Goal: Task Accomplishment & Management: Manage account settings

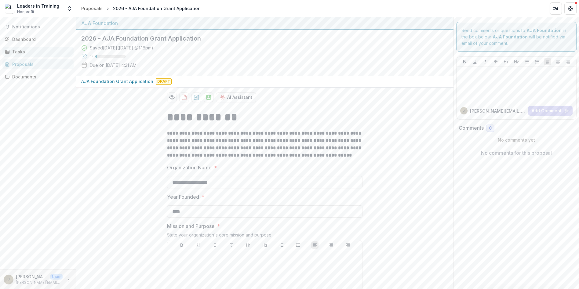
click at [20, 49] on div "Tasks" at bounding box center [40, 52] width 57 height 6
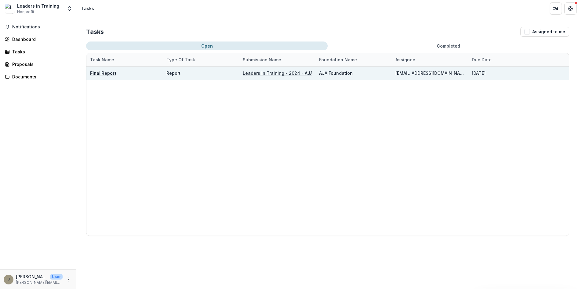
click at [109, 71] on u "Final Report" at bounding box center [103, 73] width 26 height 5
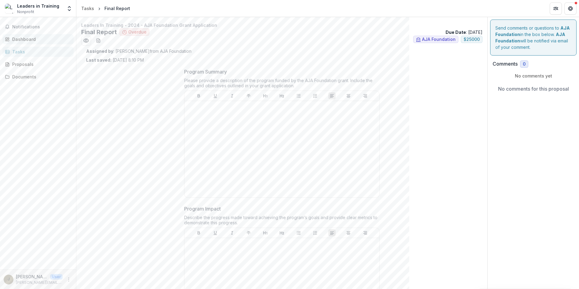
click at [23, 39] on div "Dashboard" at bounding box center [40, 39] width 57 height 6
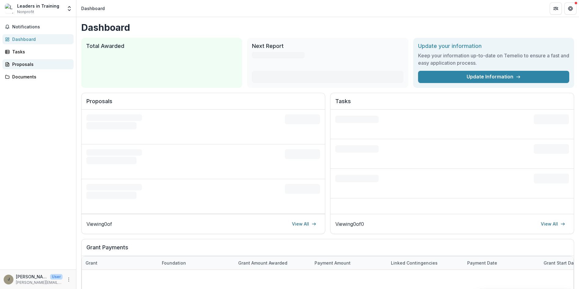
click at [23, 65] on div "Proposals" at bounding box center [40, 64] width 57 height 6
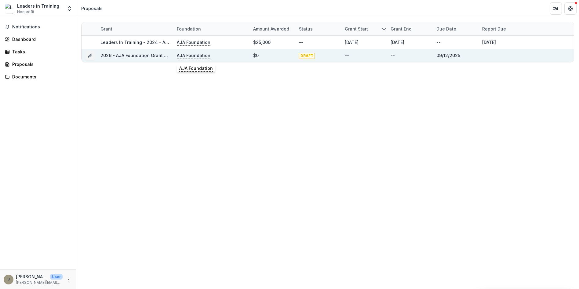
click at [195, 57] on p "AJA Foundation" at bounding box center [194, 55] width 34 height 7
click at [129, 53] on link "2026 - AJA Foundation Grant Application" at bounding box center [145, 55] width 88 height 5
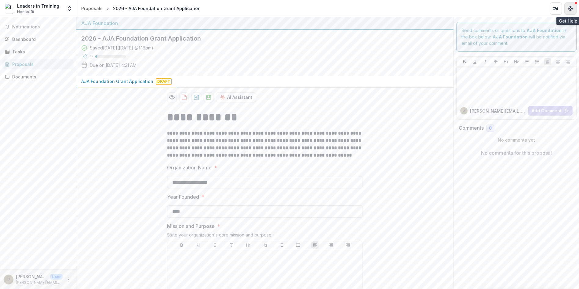
click at [570, 9] on icon "Get Help" at bounding box center [570, 8] width 5 height 5
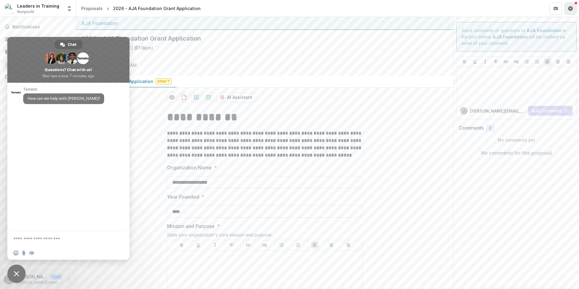
click at [570, 9] on icon "Get Help" at bounding box center [570, 8] width 5 height 5
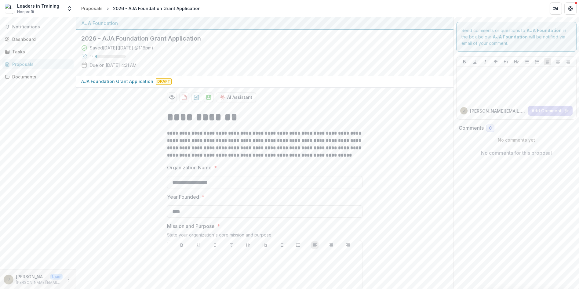
click at [37, 281] on p "[PERSON_NAME][EMAIL_ADDRESS][DOMAIN_NAME]" at bounding box center [39, 282] width 47 height 5
click at [68, 283] on button "More" at bounding box center [68, 279] width 7 height 7
click at [85, 279] on button "Logout" at bounding box center [108, 277] width 65 height 10
